Goal: Task Accomplishment & Management: Manage account settings

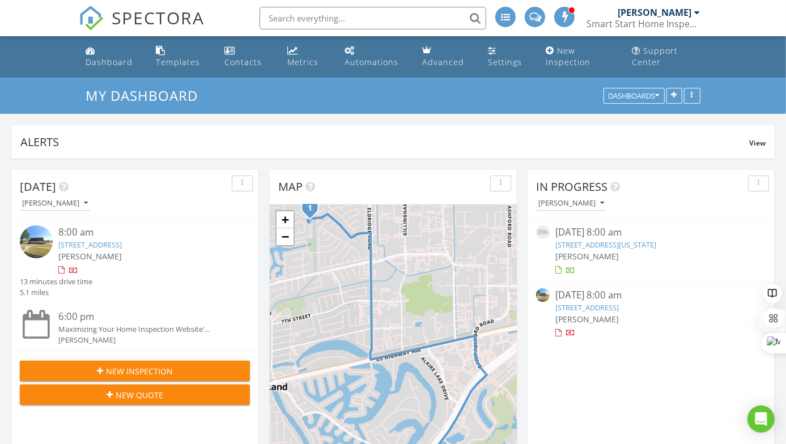
scroll to position [1048, 803]
click at [92, 246] on link "13827 Woodchester Dr, Sugar Land, TX 77498" at bounding box center [89, 245] width 63 height 10
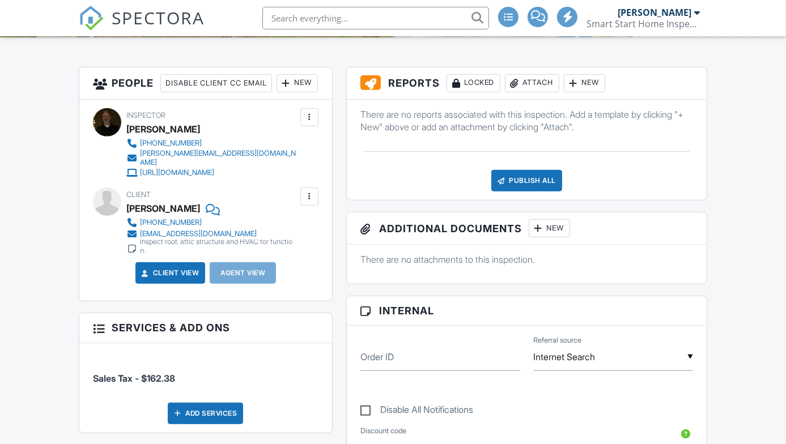
scroll to position [277, 0]
click at [281, 89] on div at bounding box center [286, 83] width 11 height 11
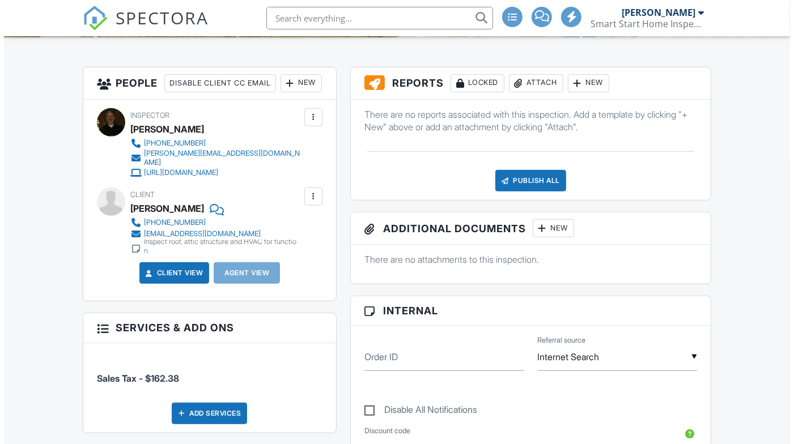
scroll to position [0, 0]
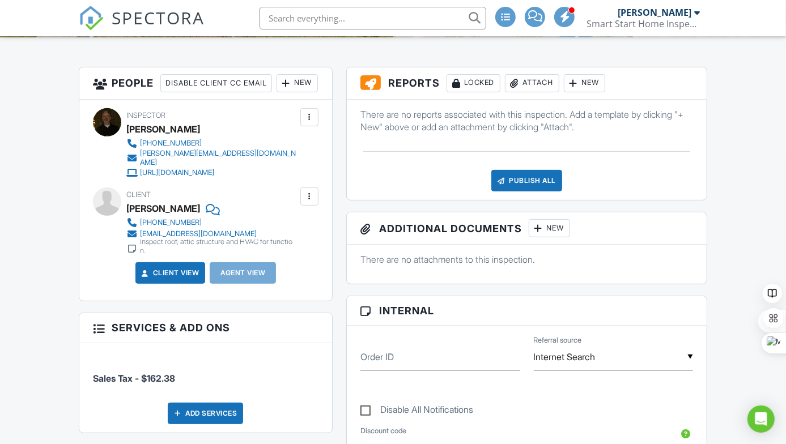
click at [277, 92] on div "New" at bounding box center [297, 83] width 41 height 18
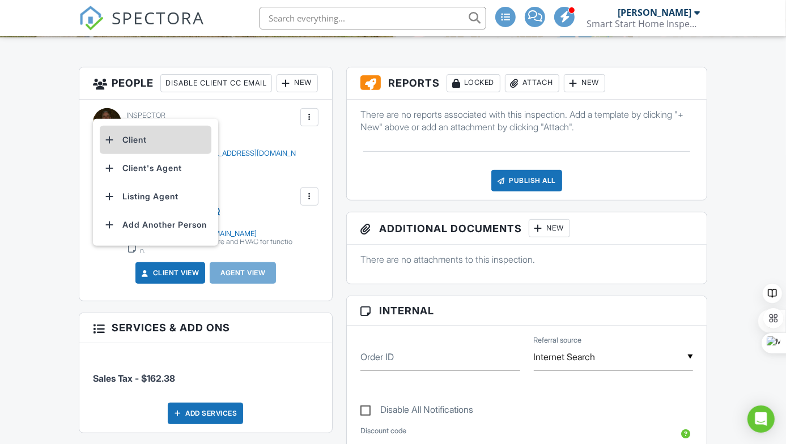
click at [132, 139] on li "Client" at bounding box center [156, 140] width 112 height 28
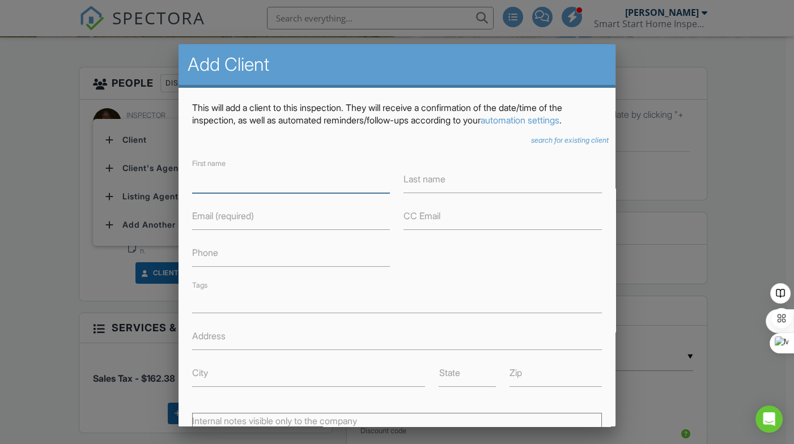
click at [230, 183] on input "First name" at bounding box center [291, 180] width 198 height 28
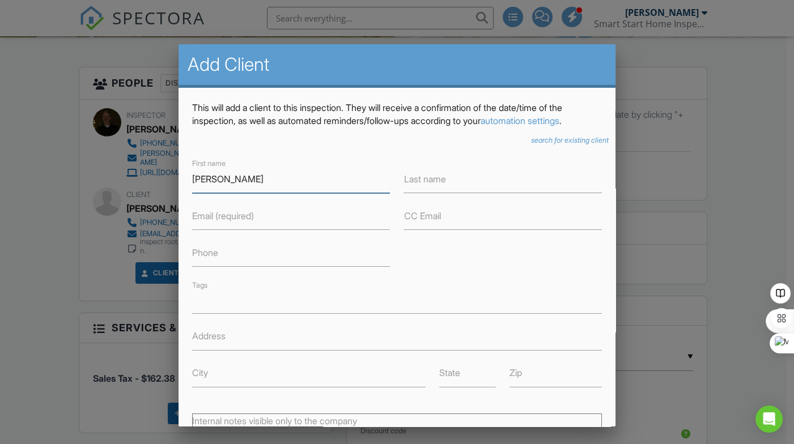
type input "[PERSON_NAME]"
type input "Seymour"
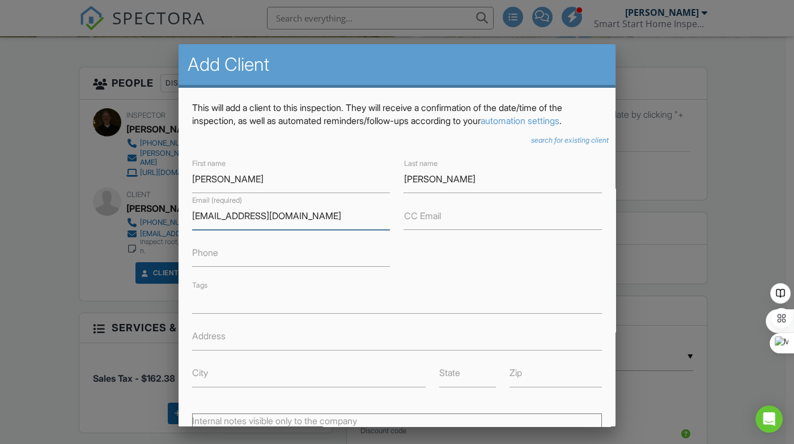
type input "[EMAIL_ADDRESS][DOMAIN_NAME]"
click at [353, 256] on input "Phone" at bounding box center [291, 253] width 198 height 28
type input "4098003573"
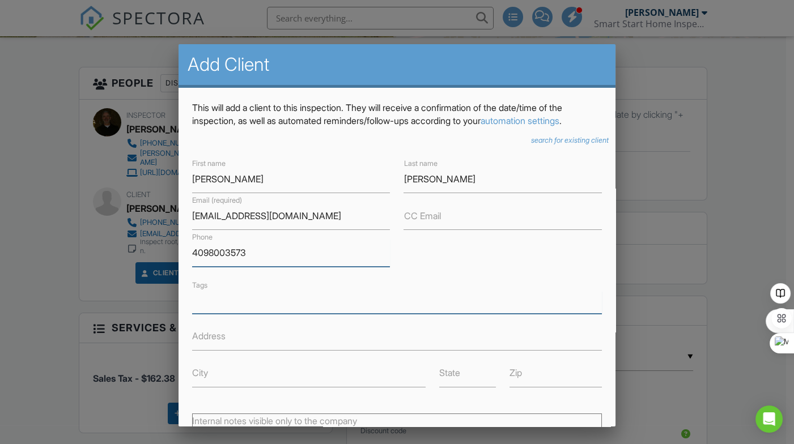
click at [211, 252] on input "4098003573" at bounding box center [291, 253] width 198 height 28
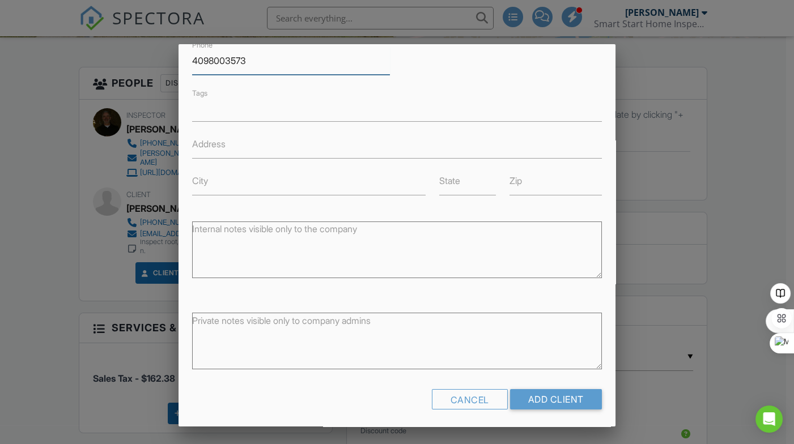
scroll to position [197, 0]
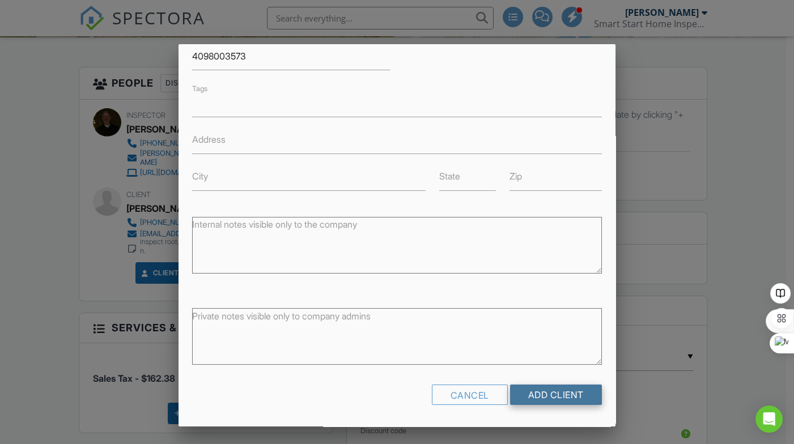
click at [556, 395] on input "Add Client" at bounding box center [556, 395] width 92 height 20
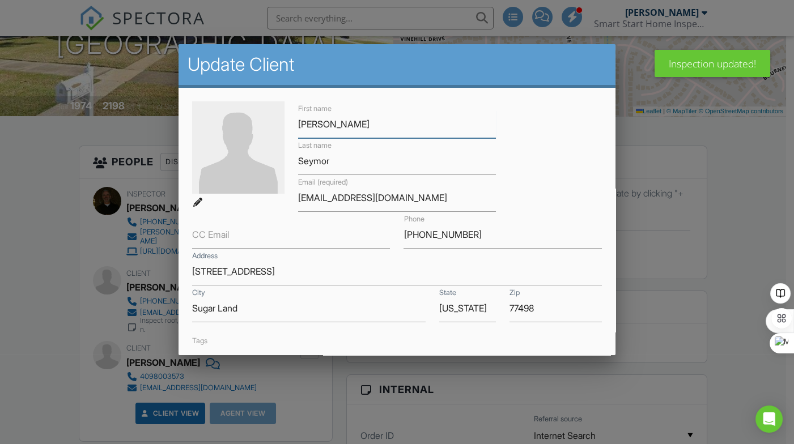
click at [321, 126] on input "[PERSON_NAME]" at bounding box center [397, 125] width 198 height 28
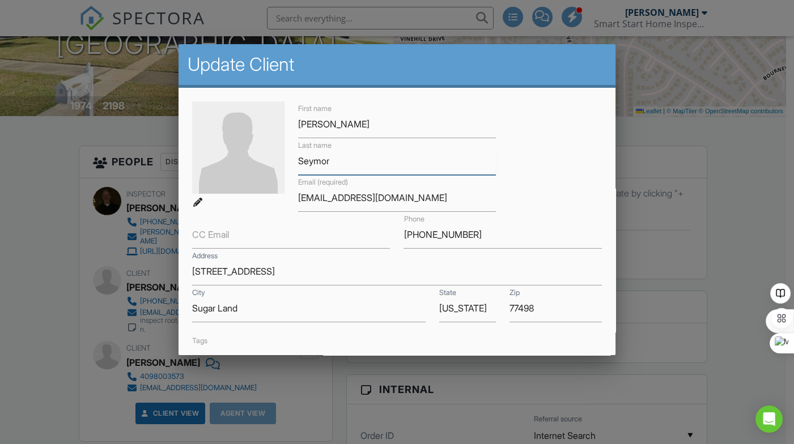
click at [326, 159] on input "Seymor" at bounding box center [397, 161] width 198 height 28
type input "[PERSON_NAME]"
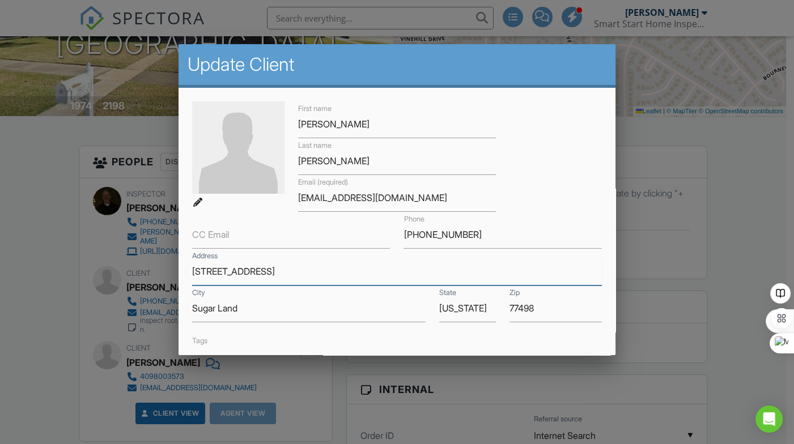
click at [319, 274] on input "13603 Stonehenge Drive" at bounding box center [397, 272] width 410 height 28
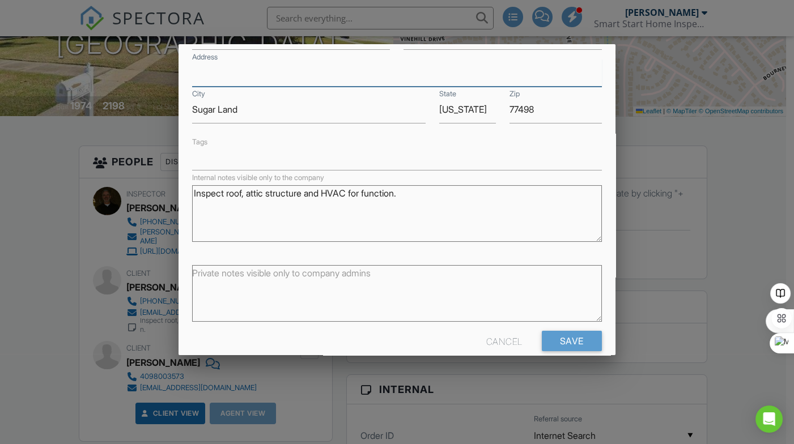
scroll to position [217, 0]
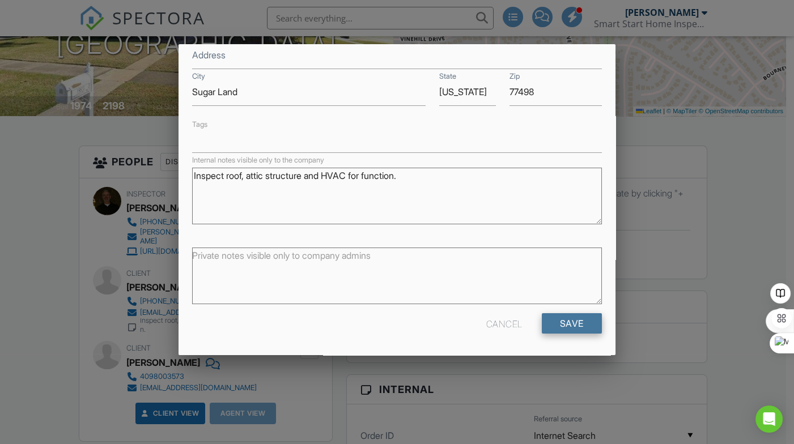
click at [556, 320] on input "Save" at bounding box center [572, 323] width 60 height 20
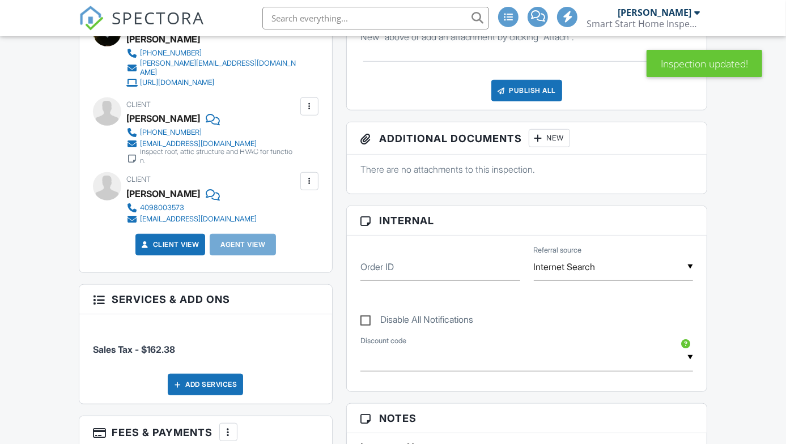
click at [311, 187] on div at bounding box center [309, 181] width 11 height 11
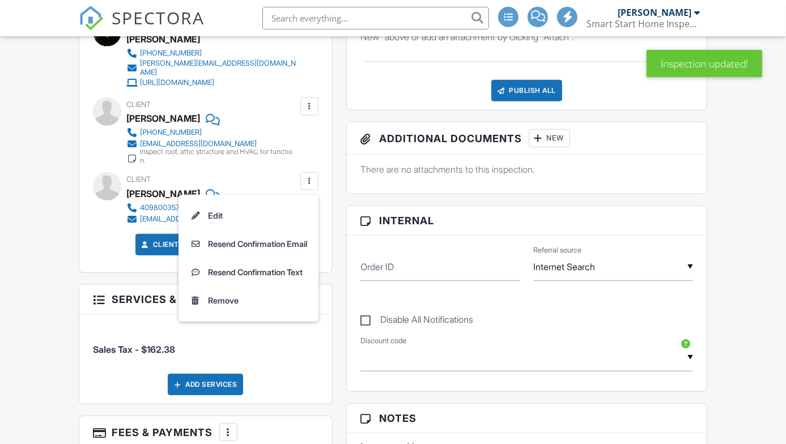
click at [309, 187] on div at bounding box center [309, 181] width 11 height 11
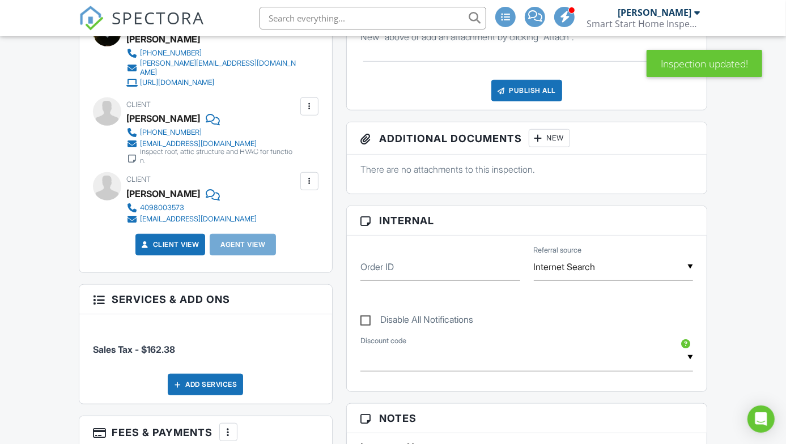
click at [309, 187] on div at bounding box center [309, 181] width 11 height 11
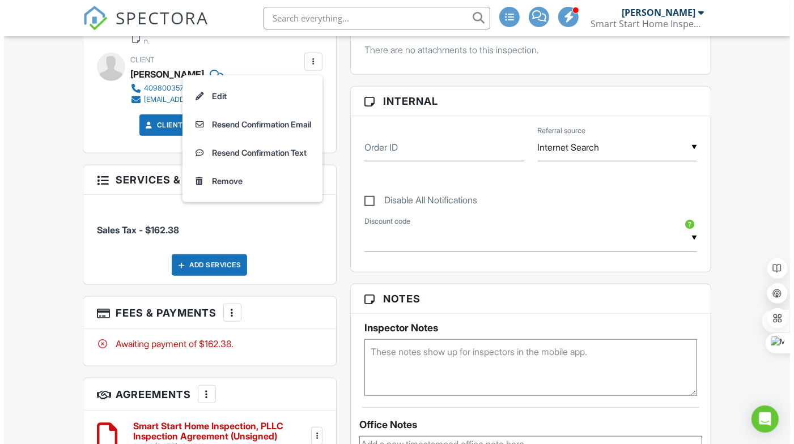
scroll to position [617, 0]
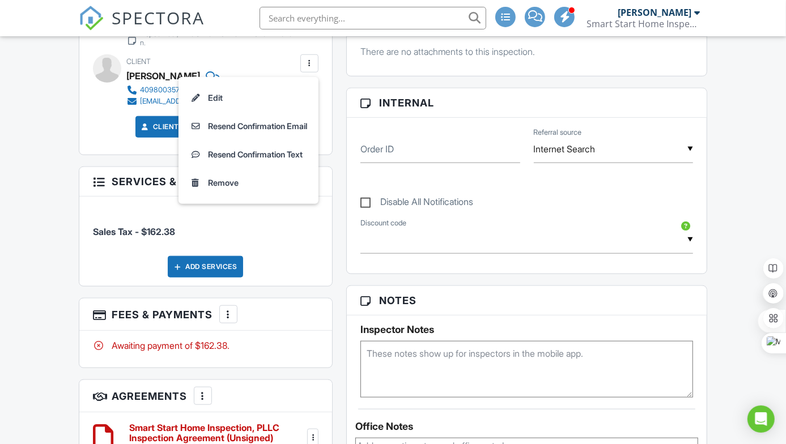
click at [60, 154] on div "Dashboard Templates Contacts Metrics Automations Advanced Settings New Inspecti…" at bounding box center [393, 241] width 786 height 1642
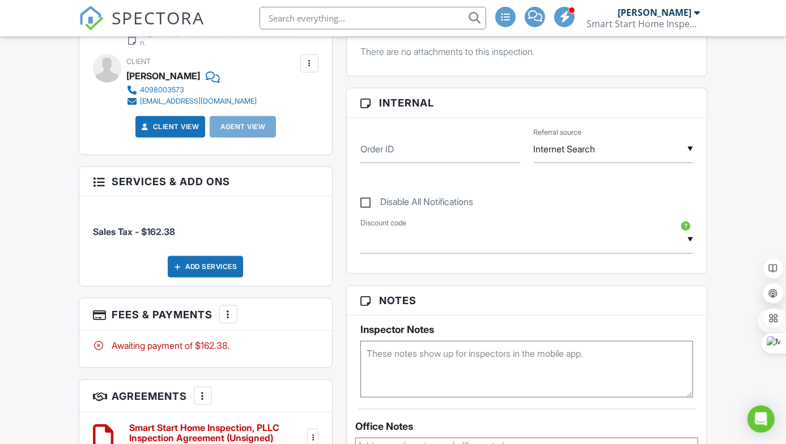
click at [310, 69] on div at bounding box center [309, 63] width 11 height 11
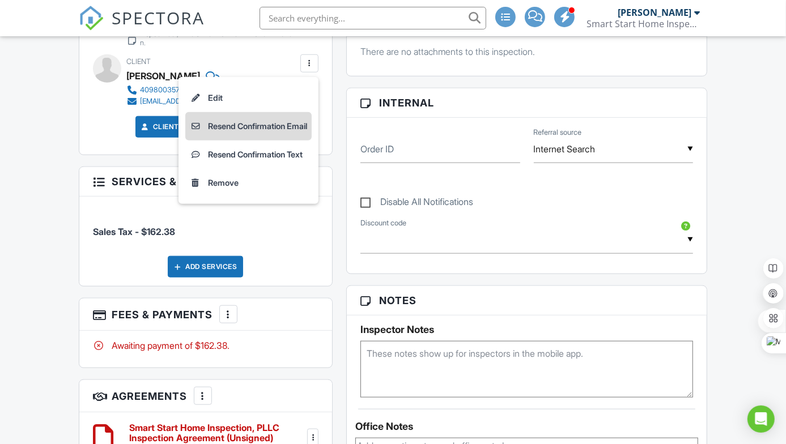
click at [247, 140] on li "Resend Confirmation Email" at bounding box center [248, 126] width 126 height 28
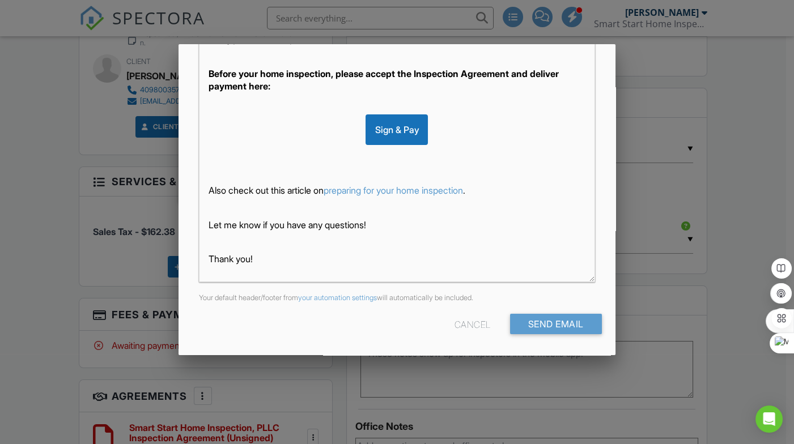
scroll to position [41, 0]
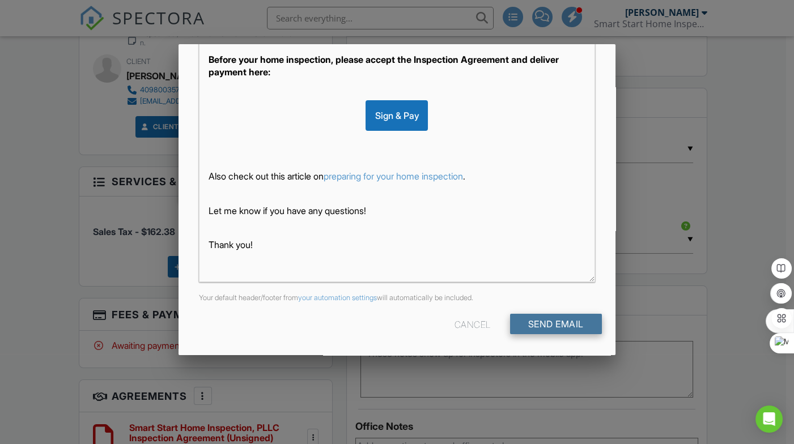
click at [538, 324] on input "Send Email" at bounding box center [556, 324] width 92 height 20
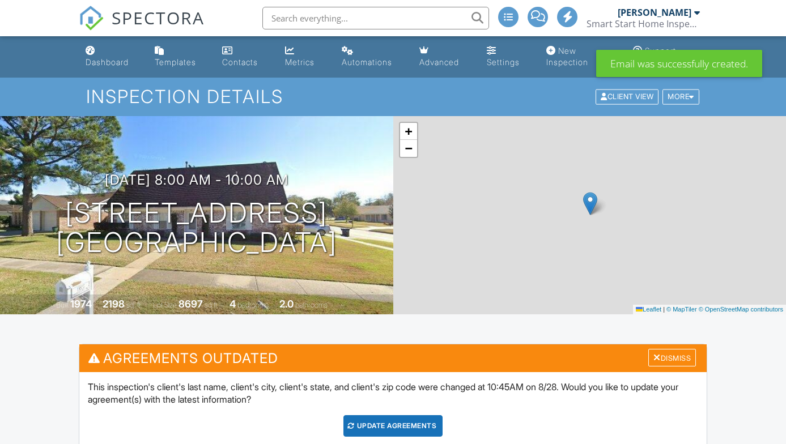
scroll to position [416, 0]
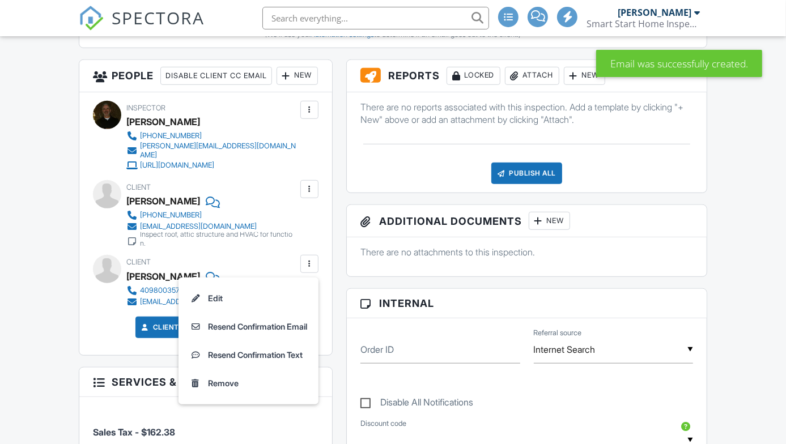
click at [313, 270] on div at bounding box center [309, 263] width 11 height 11
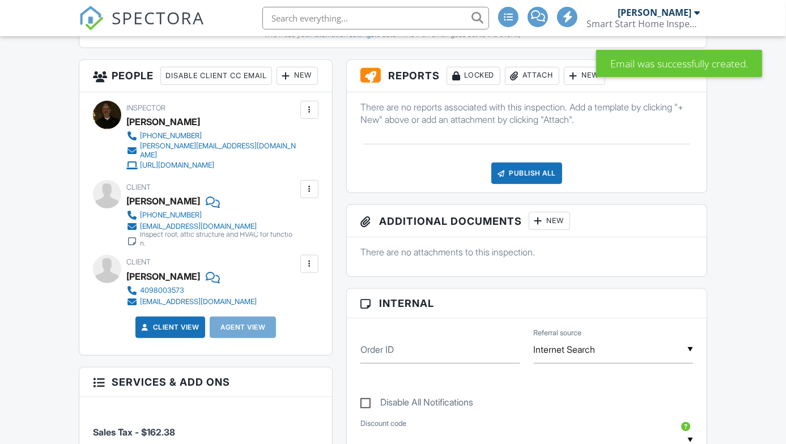
click at [310, 270] on div at bounding box center [309, 263] width 11 height 11
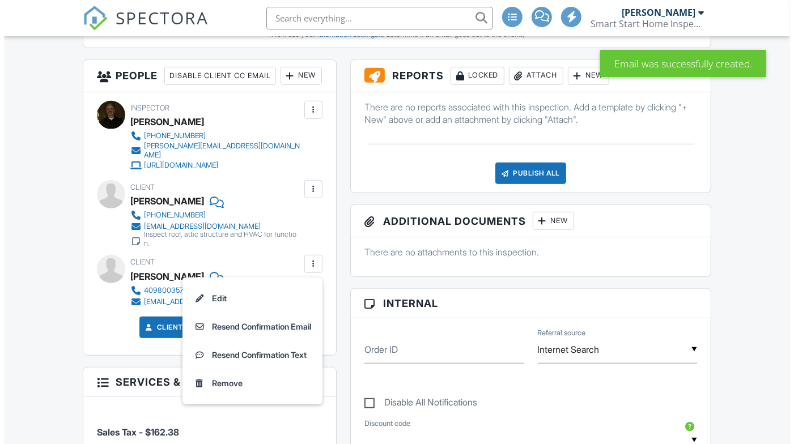
scroll to position [0, 0]
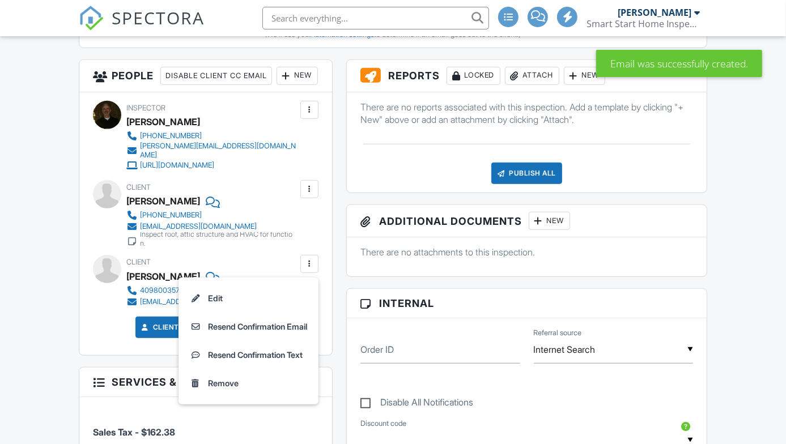
click at [278, 370] on li "Resend Confirmation Text" at bounding box center [248, 355] width 126 height 28
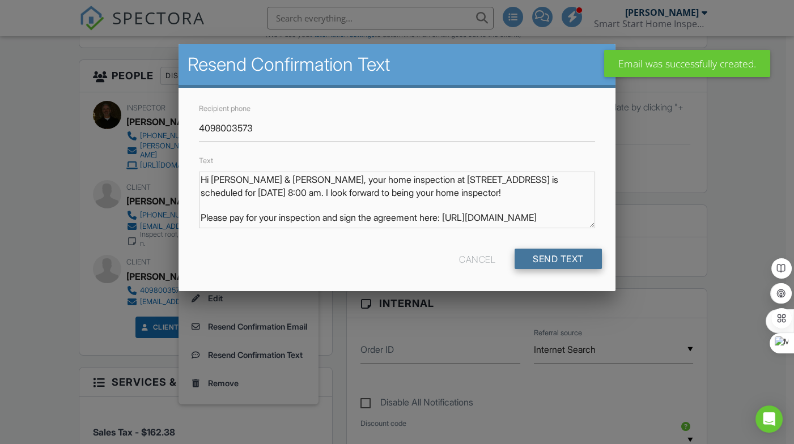
click at [552, 262] on input "Send Text" at bounding box center [558, 259] width 87 height 20
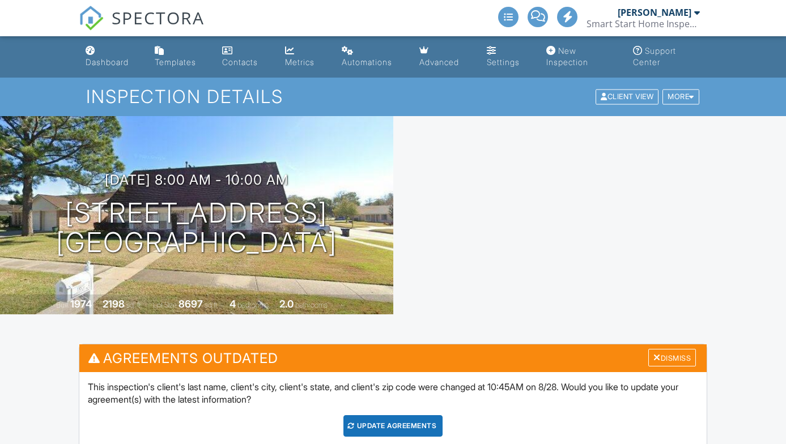
click at [397, 416] on div "Update Agreements" at bounding box center [393, 427] width 99 height 22
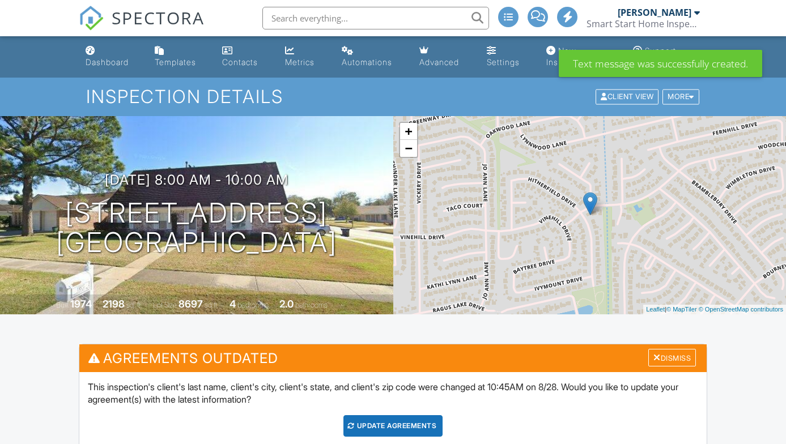
scroll to position [223, 0]
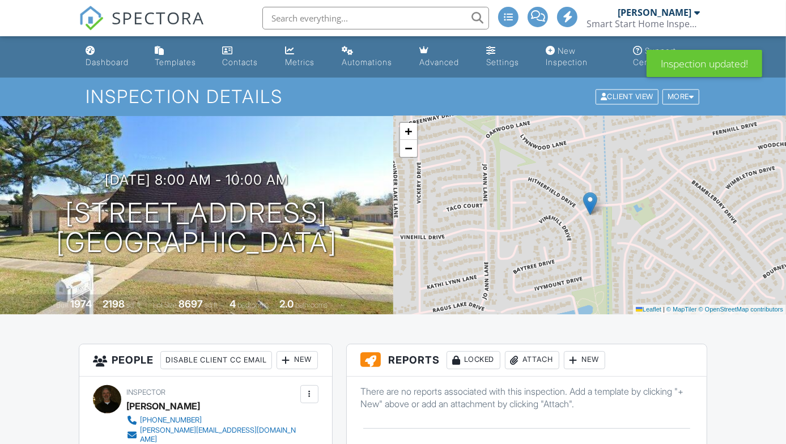
click at [111, 68] on link "Dashboard" at bounding box center [111, 57] width 60 height 32
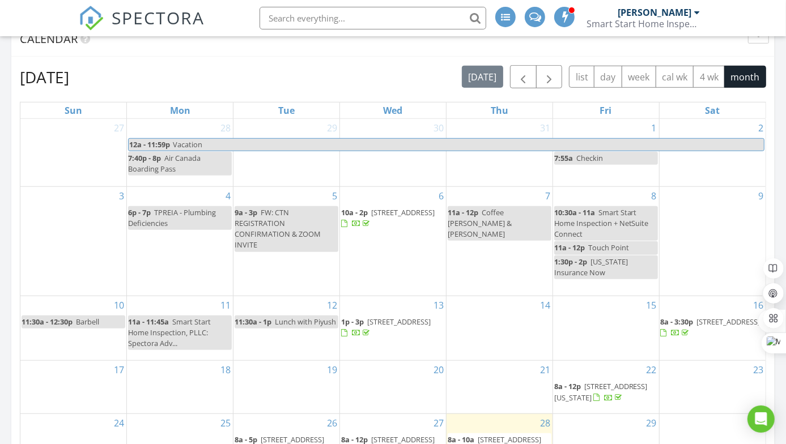
scroll to position [645, 0]
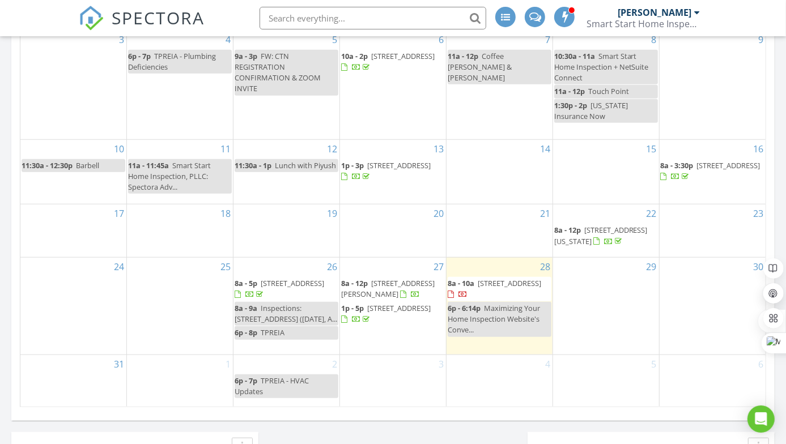
click at [508, 289] on span "[STREET_ADDRESS]" at bounding box center [509, 283] width 63 height 10
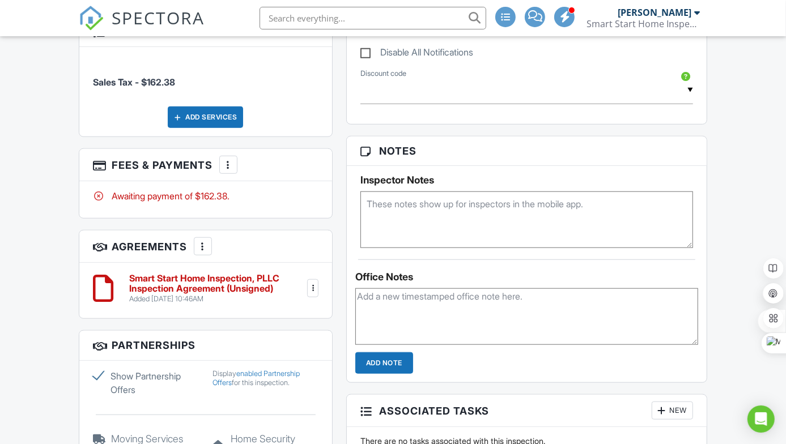
scroll to position [639, 0]
